Goal: Task Accomplishment & Management: Use online tool/utility

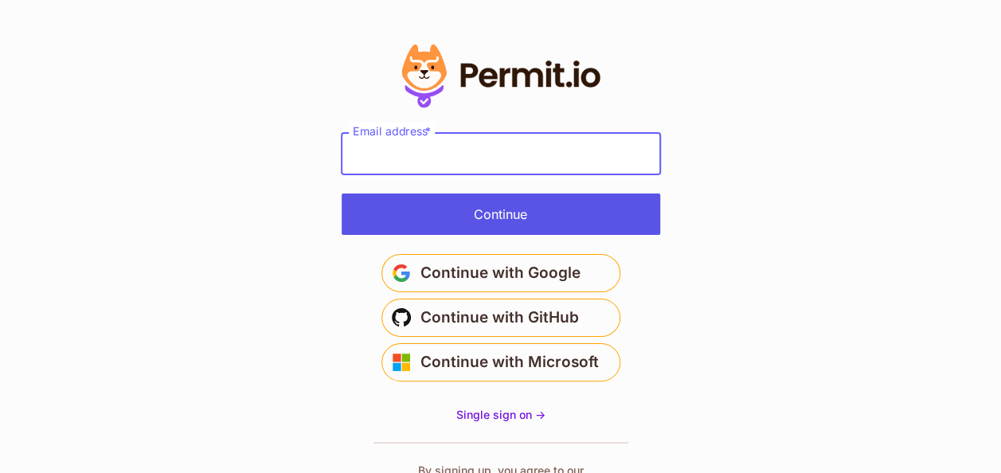
type input "**********"
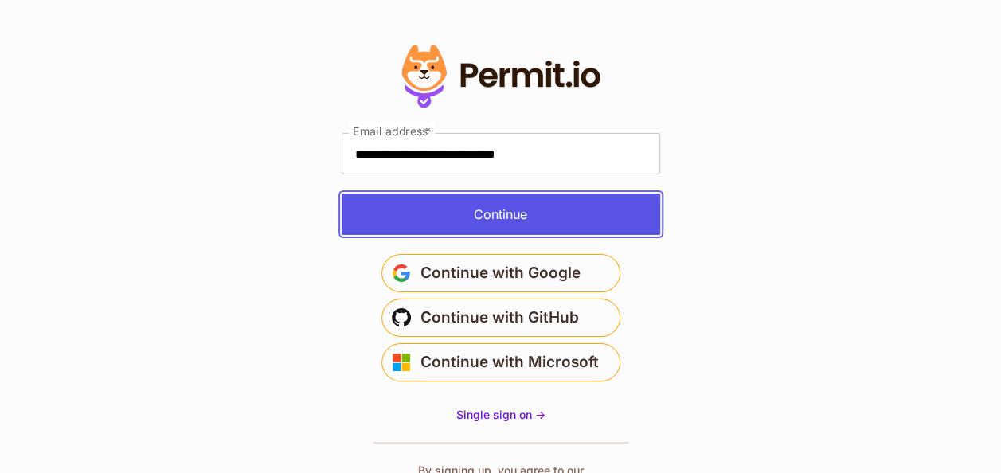
click at [505, 200] on button "Continue" at bounding box center [501, 214] width 319 height 41
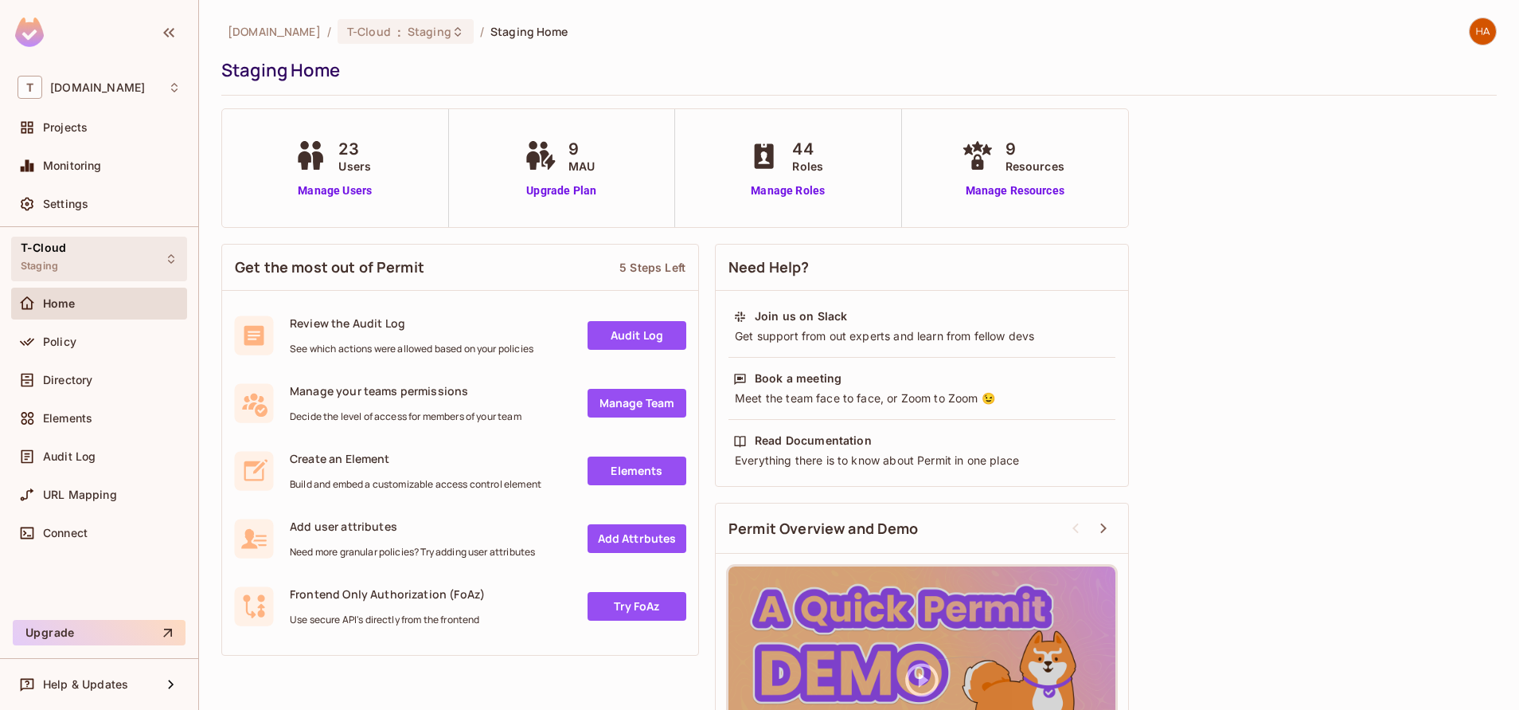
click at [84, 267] on div "T-Cloud Staging" at bounding box center [99, 259] width 176 height 44
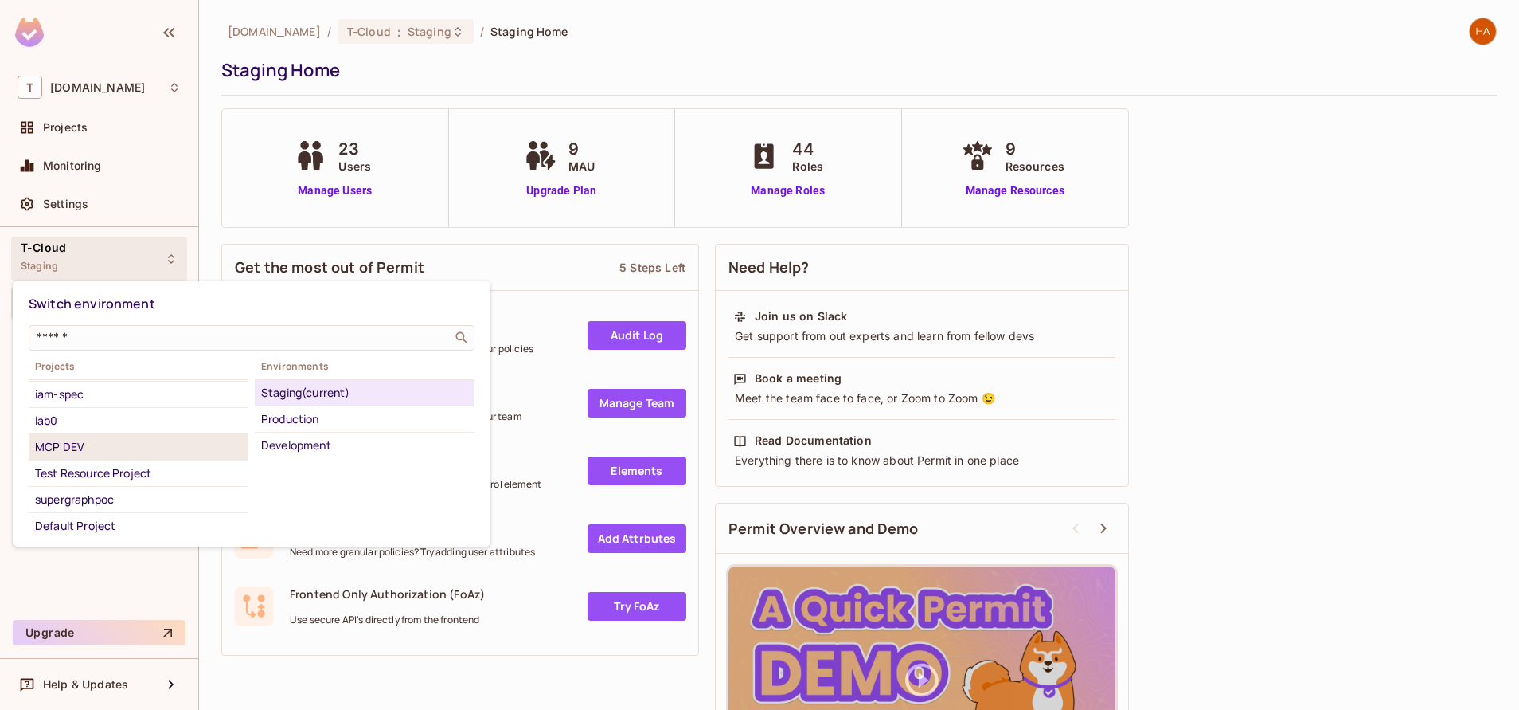
scroll to position [161, 0]
click at [137, 438] on div "opal_service" at bounding box center [138, 441] width 207 height 19
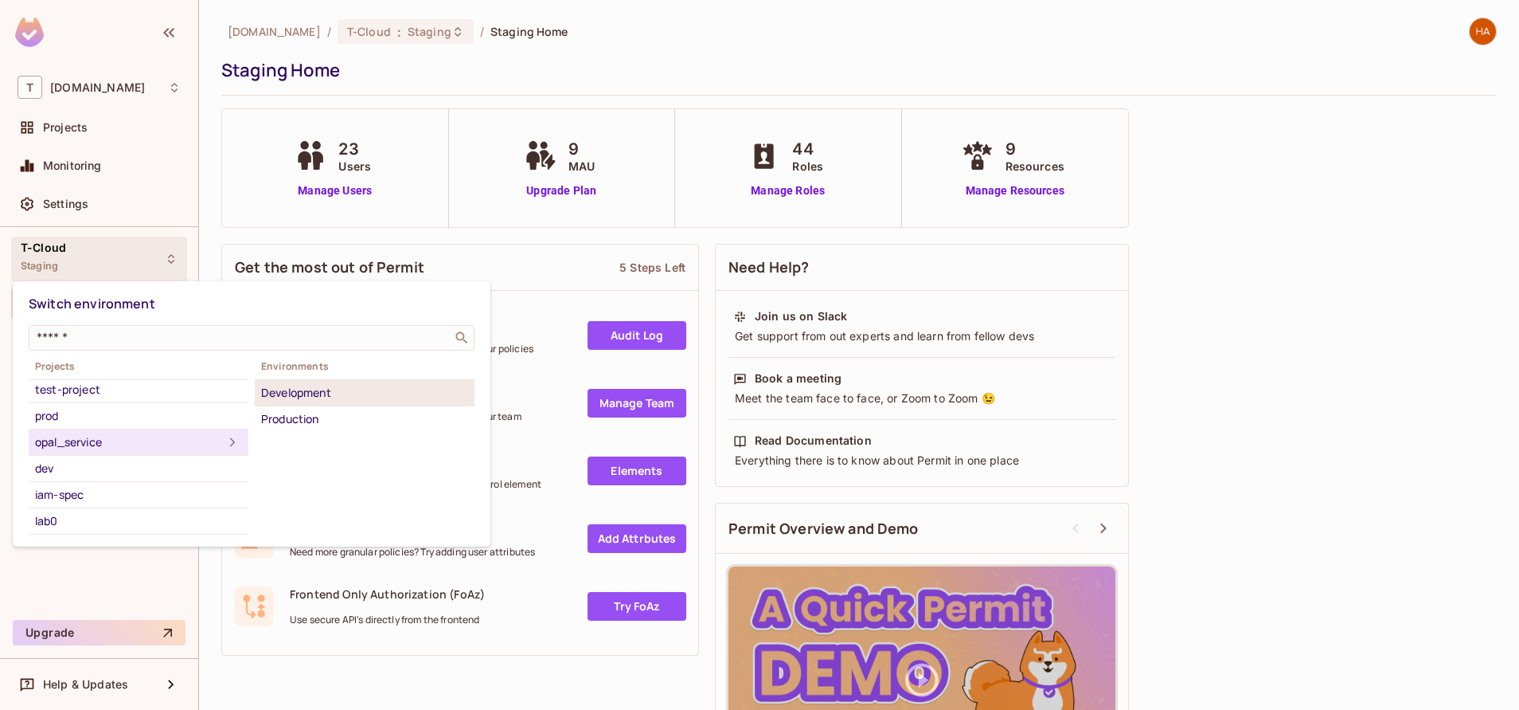
click at [388, 391] on div "Development" at bounding box center [364, 392] width 207 height 19
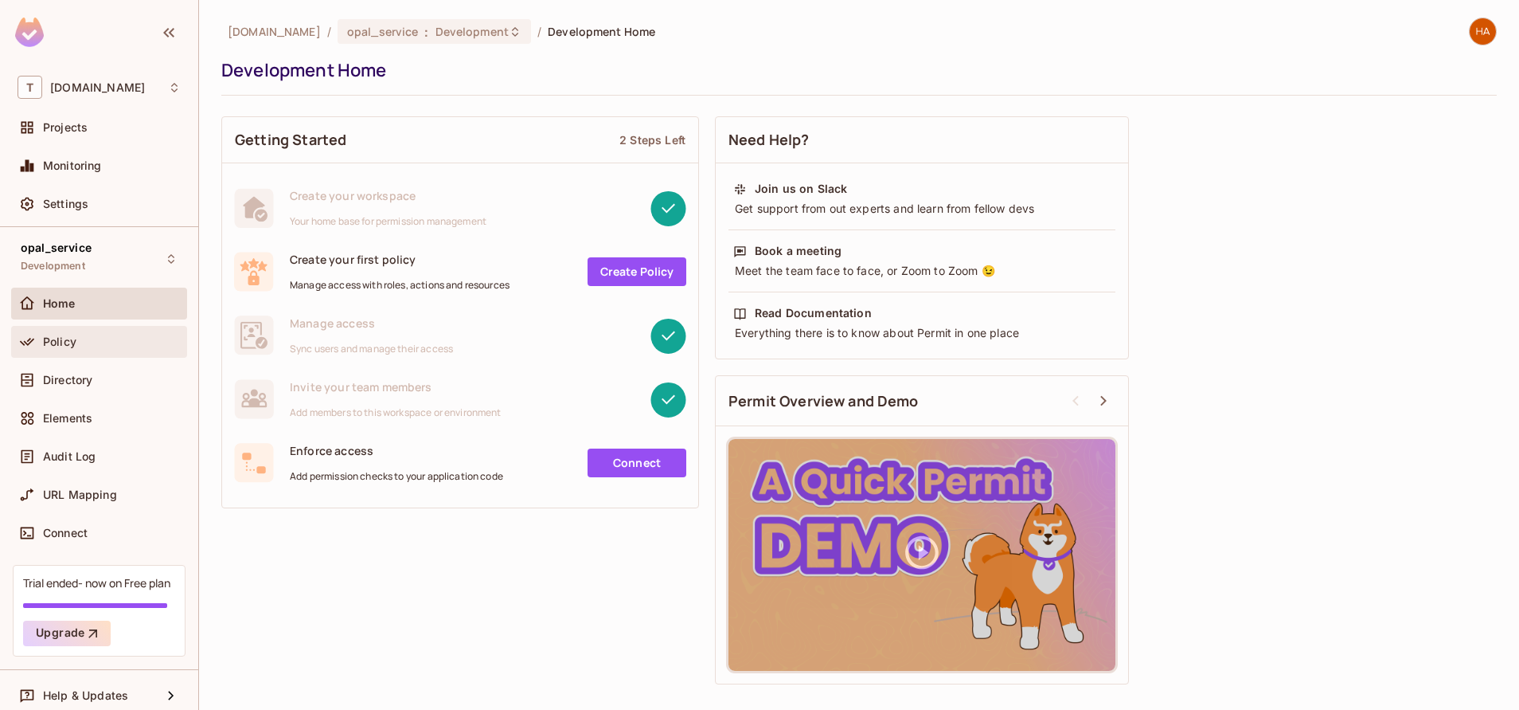
click at [49, 342] on span "Policy" at bounding box center [59, 341] width 33 height 13
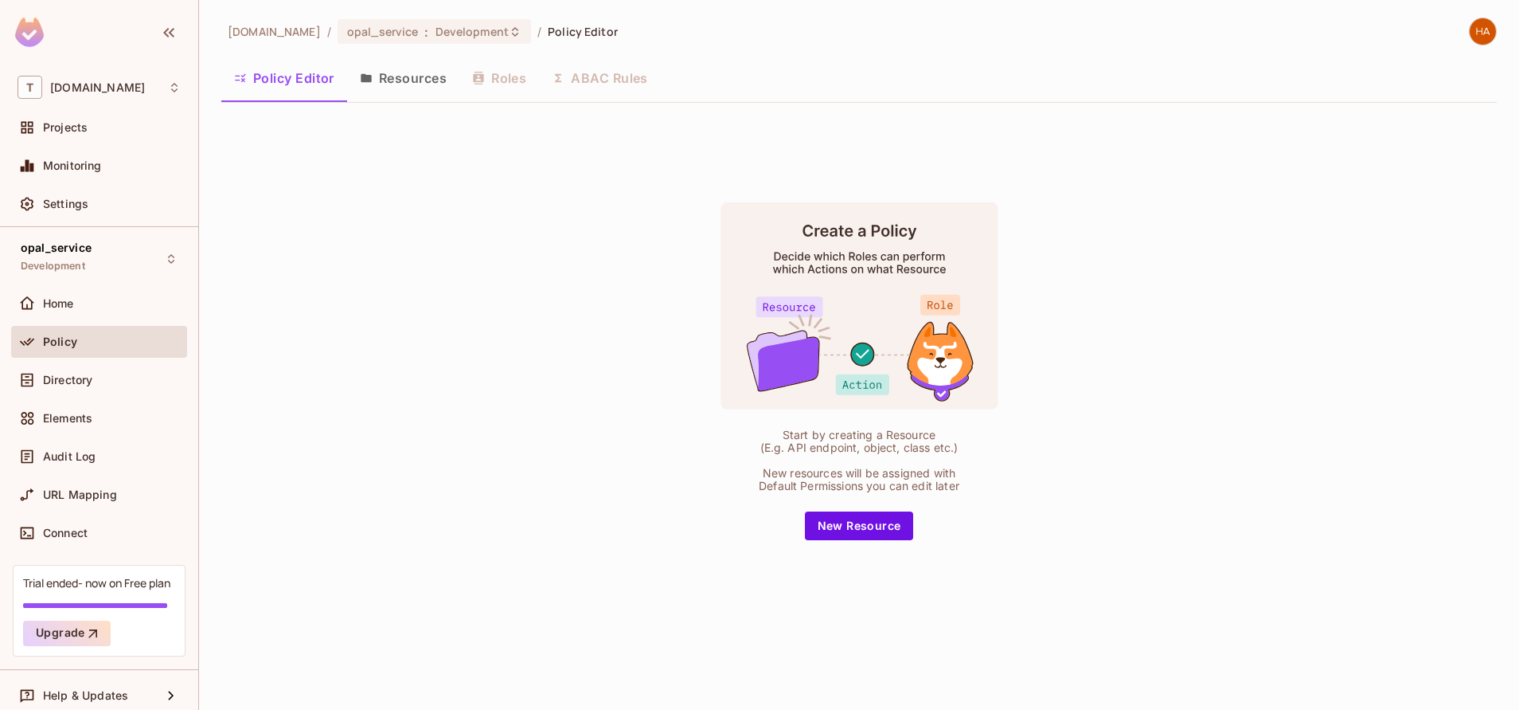
click at [433, 88] on button "Resources" at bounding box center [403, 78] width 112 height 40
